Goal: Task Accomplishment & Management: Manage account settings

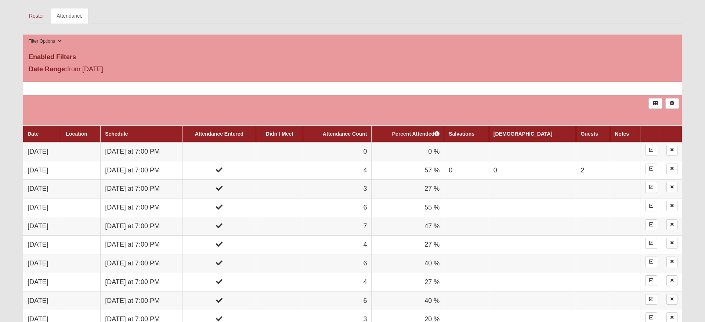
scroll to position [345, 0]
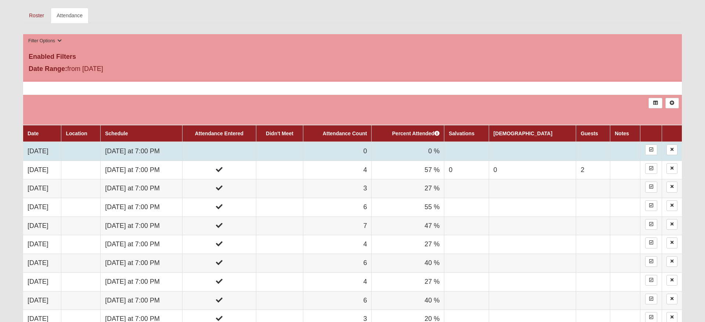
click at [303, 151] on td at bounding box center [279, 151] width 47 height 19
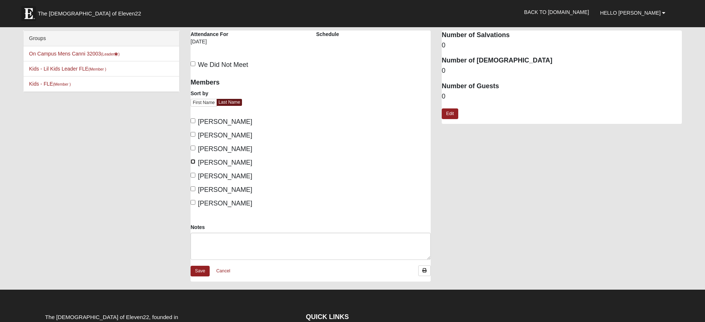
click at [195, 162] on input "[PERSON_NAME]" at bounding box center [193, 161] width 5 height 5
checkbox input "true"
click at [194, 203] on input "[PERSON_NAME]" at bounding box center [193, 202] width 5 height 5
checkbox input "true"
click at [195, 175] on input "[PERSON_NAME]" at bounding box center [193, 175] width 5 height 5
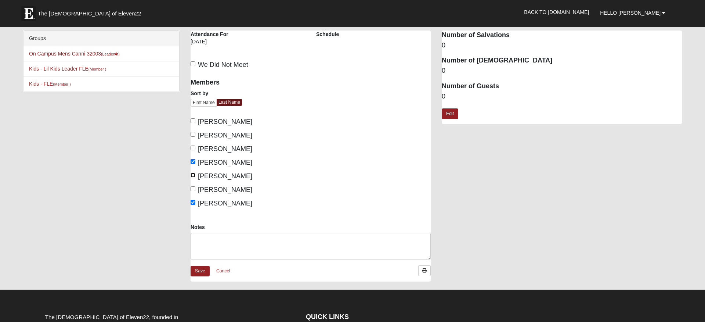
checkbox input "true"
click at [194, 136] on input "[PERSON_NAME]" at bounding box center [193, 134] width 5 height 5
checkbox input "true"
click at [202, 268] on link "Save" at bounding box center [200, 271] width 19 height 11
